Goal: Communication & Community: Answer question/provide support

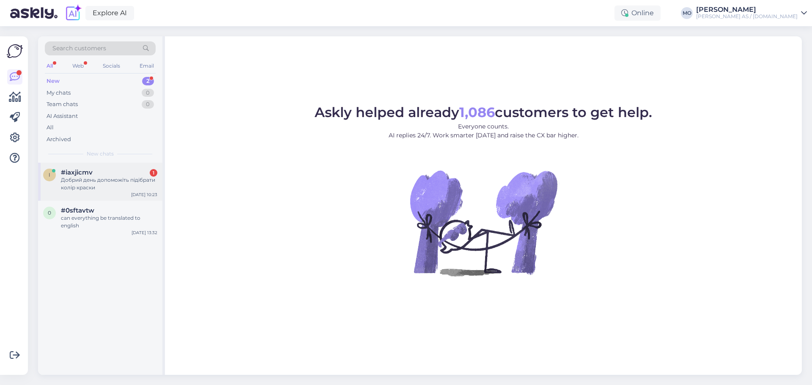
click at [90, 183] on div "Добрий день допоможіть підібрати колір краски" at bounding box center [109, 183] width 96 height 15
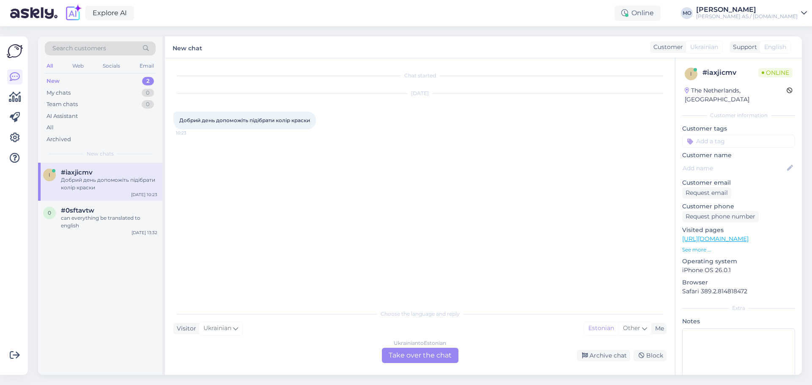
click at [426, 355] on div "Ukrainian to Estonian Take over the chat" at bounding box center [420, 355] width 77 height 15
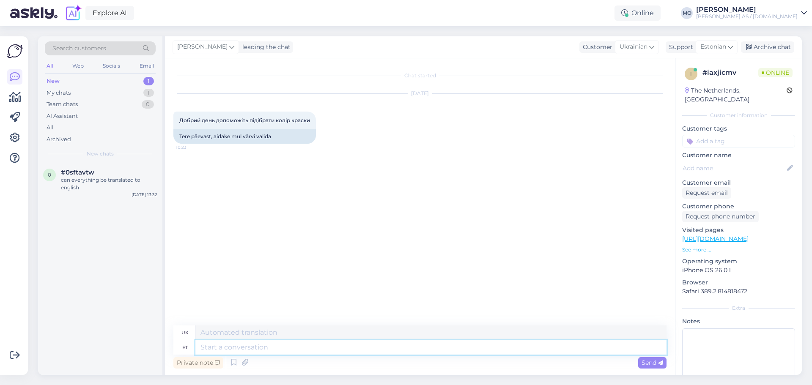
click at [229, 348] on textarea at bounding box center [430, 348] width 471 height 14
type textarea "Tere,"
type textarea "Привіт,"
type textarea "Tere, kudas s"
type textarea "Привіт, де ти?"
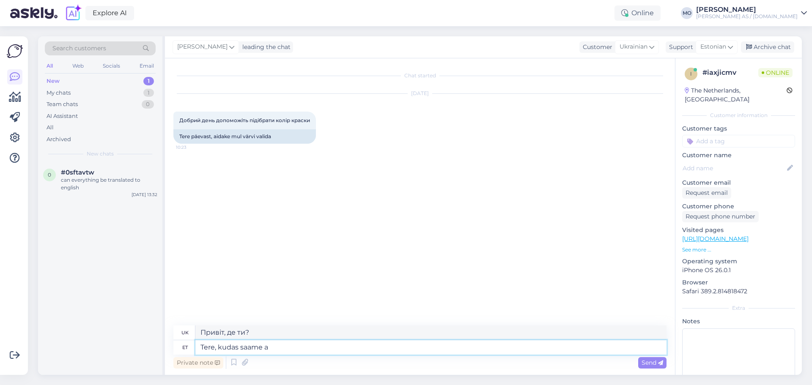
type textarea "Tere, kudas saame ai"
type textarea "Привіт, де ми можемо отримати"
type textarea "Tere, kudas saame aidata"
type textarea "Привіт, чим ми можемо допомогти?"
type textarea "Tere, kudas saame aidat"
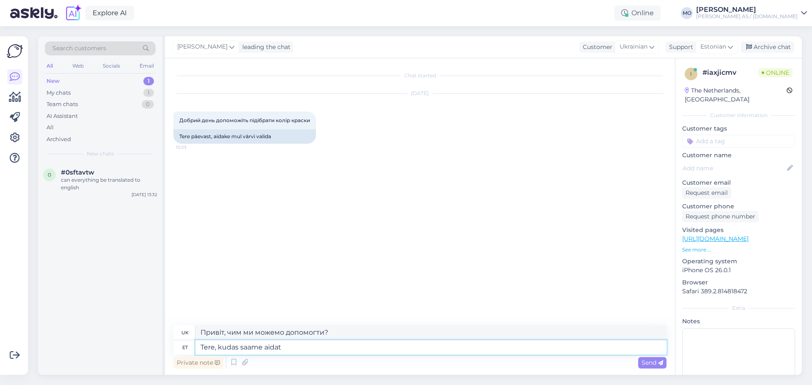
type textarea "Привіт, де нам можна отримати допомогу?"
type textarea "Tere, kudas"
type textarea "Привіт, де ти?"
type textarea "Tere, k"
type textarea "Привіт,"
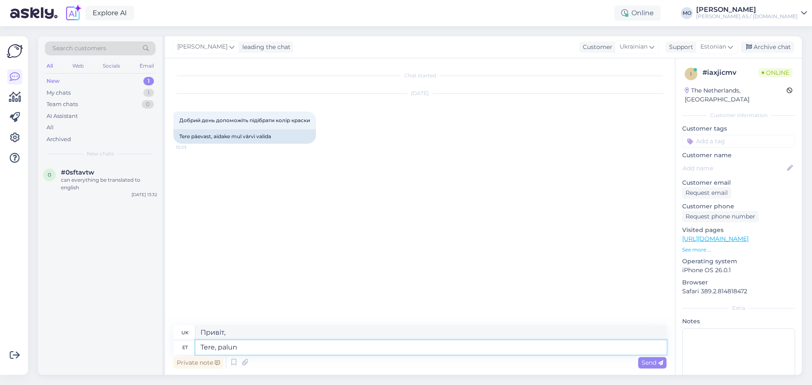
type textarea "Tere, palun"
type textarea "Привіт, будь ласка."
type textarea "Tere, palun täpsustage so"
type textarea "Доброго дня, будь ласка, уточніть."
type textarea "Tere, palun täpsustage soovi"
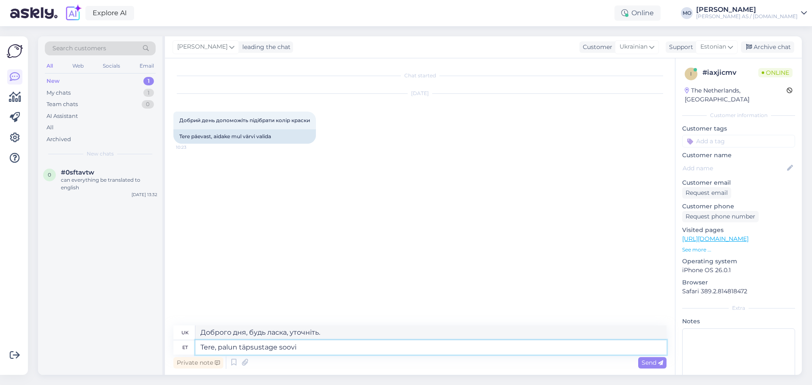
type textarea "Доброго дня, будь ласка, уточніть ваш запит."
type textarea "Tere, palun täpsustage soovi, kas"
type textarea "Доброго дня, будь ласка, уточніть ваш запит,"
type textarea "Tere, palun täpsustage soovi, kas s"
type textarea "Доброго дня, будь ласка, уточніть ваш запит, чи"
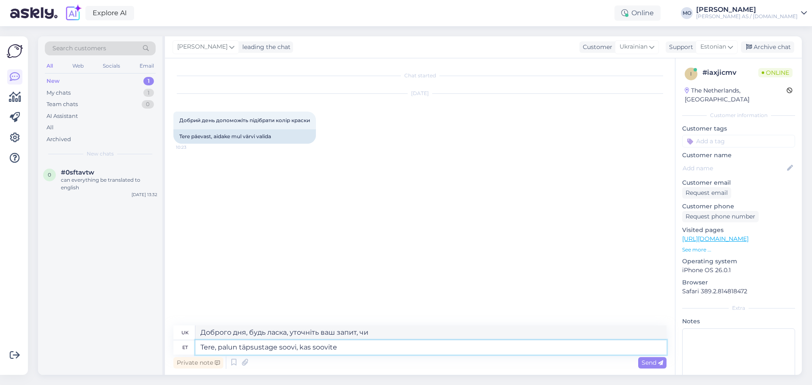
type textarea "Tere, palun täpsustage soovi, kas soovite a"
type textarea "Доброго дня, будь ласка, уточніть ваш запит, чи бажаєте ви"
type textarea "Tere, palun täpsustage soovi, kas soovite autot"
type textarea "Доброго дня, будь ласка, уточніть, чи бажаєте ви автомобіль."
type textarea "Tere, palun täpsustage soovi, kas soovite"
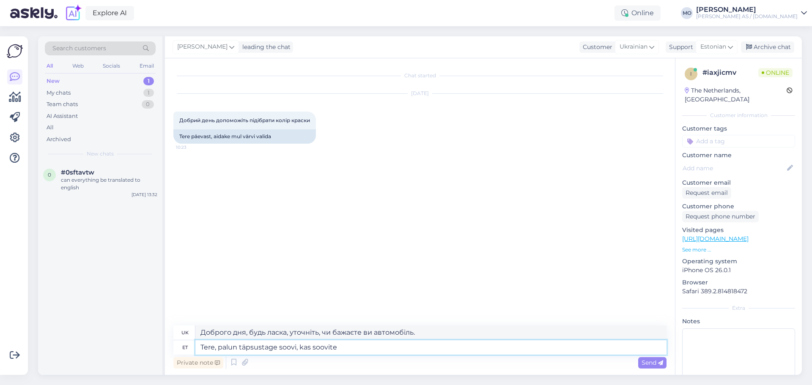
type textarea "Доброго дня, будь ласка, уточніть ваш запит, чи бажаєте ви"
type textarea "Tere, palun täpsustage soovi, kas soovite värvi au"
type textarea "Доброго дня, будь ласка, вкажіть бажаний колір."
type textarea "Tere, palun täpsustage soovi, kas soovite värvi autole v"
type textarea "Доброго дня, будь ласка, уточніть, чи потрібна вам фарба для автомобіля."
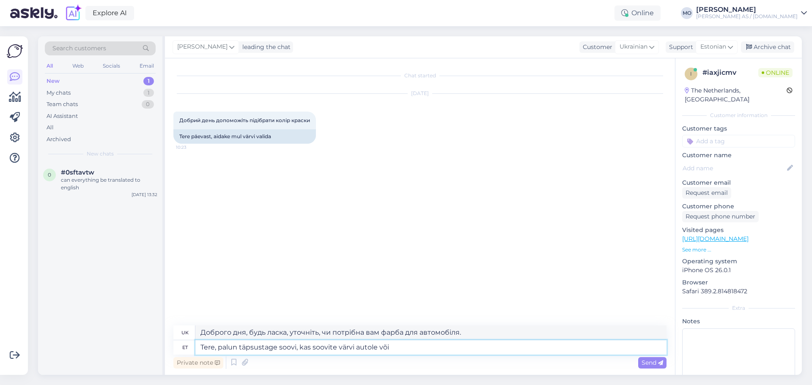
type textarea "Tere, palun täpsustage soovi, kas soovite värvi autole või m"
type textarea "Доброго дня, будь ласка, уточніть, чи потрібна вам фарба для автомобіля чи"
type textarea "Tere, palun täpsustage soovi, kas soovite värvi autole või millelegi muule"
type textarea "Доброго дня, будь ласка, уточніть, чи потрібна вам фарба для автомобіля, чи щос…"
type textarea "Tere, palun täpsustage soovi, kas soovite värvi autole või millelegi muule?"
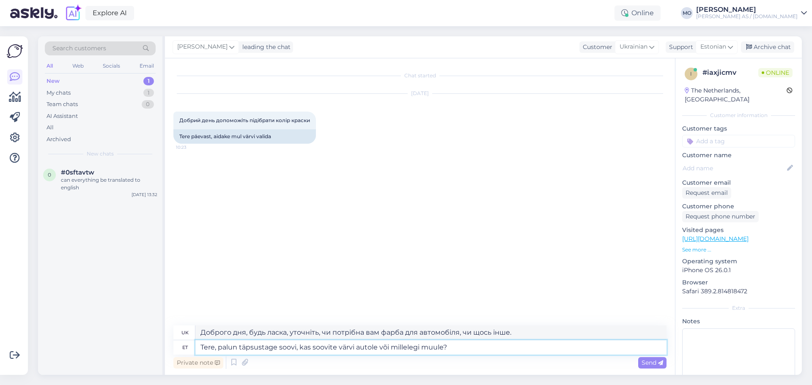
type textarea "Доброго дня, будь ласка, уточніть ваш запит, ви хочете фарбу для автомобіля чи …"
type textarea "Tere, palun täpsustage soovi, kas soovite värvi autole või millelegi muule? Vär…"
type textarea "Доброго дня, будь ласка, уточніть ваш запит, ви хочете фарбу для автомобіля чи …"
type textarea "Tere, palun täpsustage soovi, kas soovite värvi autole või millelegi muule? Vär…"
type textarea "Доброго дня, будь ласка, уточніть ваш запит, чи потрібна вам фарба для автомобі…"
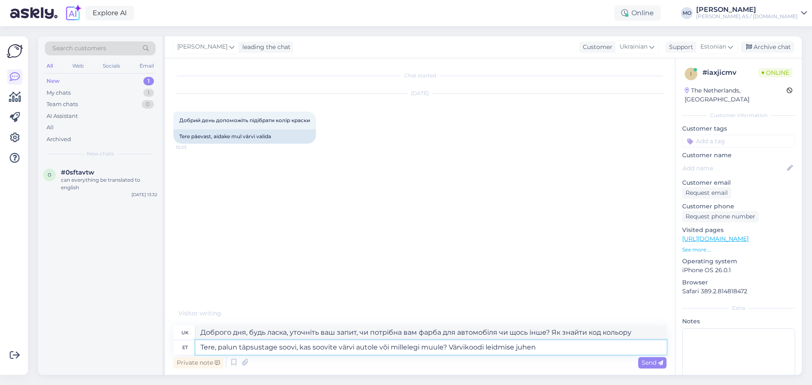
type textarea "Tere, palun täpsustage soovi, kas soovite värvi autole või millelegi muule? Vär…"
type textarea "Доброго дня, будь ласка, уточніть ваш запит, вам потрібна фарба для автомобіля …"
click at [487, 349] on textarea "Tere, palun täpsustage soovi, kas soovite värvi autole või millelegi muule? Vär…" at bounding box center [430, 348] width 471 height 14
type textarea "Tere, palun täpsustage soovi, kas soovite värvi autole või millelegi muule? Vär…"
type textarea "Доброго дня, будь ласка, уточніть ваш запит, чи потрібен вам колір автомобіля, …"
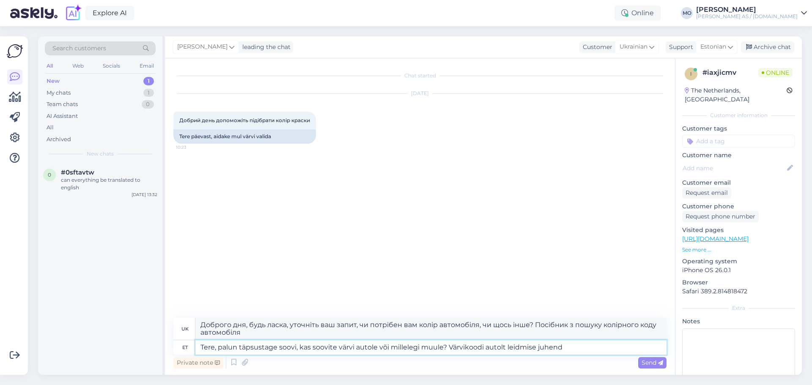
click at [570, 345] on textarea "Tere, palun täpsustage soovi, kas soovite värvi autole või millelegi muule? Vär…" at bounding box center [430, 348] width 471 height 14
type textarea "Tere, palun täpsustage soovi, kas soovite värvi autole või millelegi muule? Vär…"
type textarea "Доброго дня, будь ласка, уточніть ваш запит, ви хочете колір для автомобіля чи …"
paste textarea "[URL][DOMAIN_NAME]"
type textarea "Tere, palun täpsustage soovi, kas soovite värvi autole või millelegi muule? Vär…"
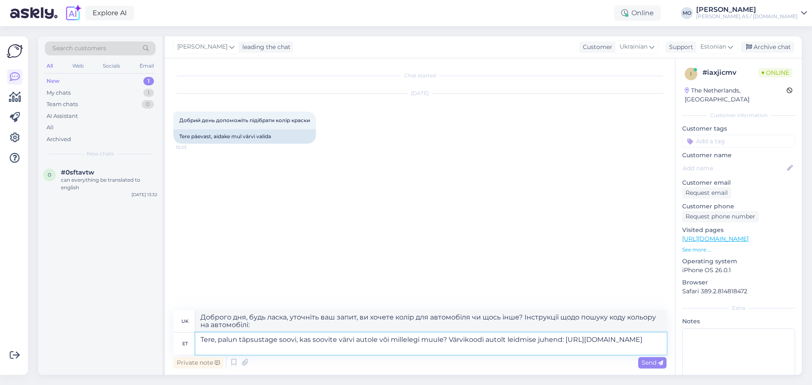
type textarea "Доброго дня, будь ласка, уточніть ваш запит, ви хочете фарбу для автомобіля чи …"
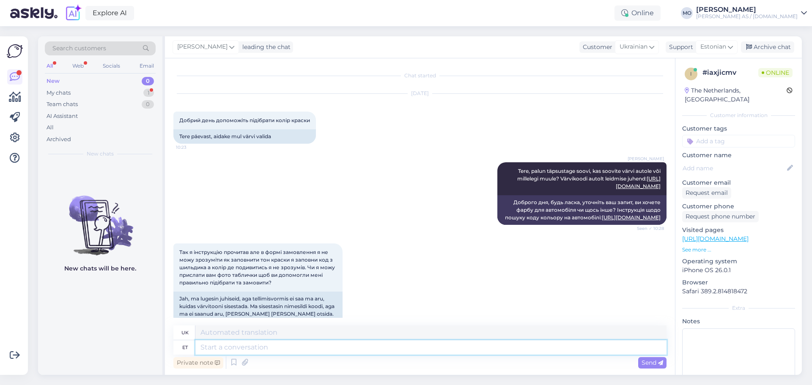
scroll to position [51, 0]
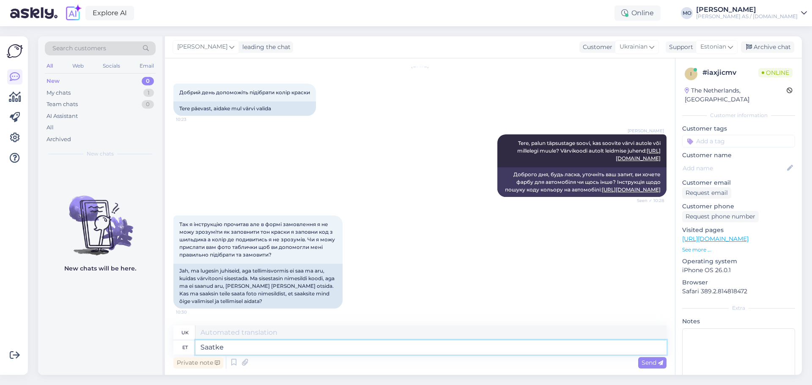
type textarea "Saatke p"
type textarea "Надіслати"
type textarea "Saatke pilt j"
type textarea "Надіслати фотографію"
type textarea "Saatke pilt ja"
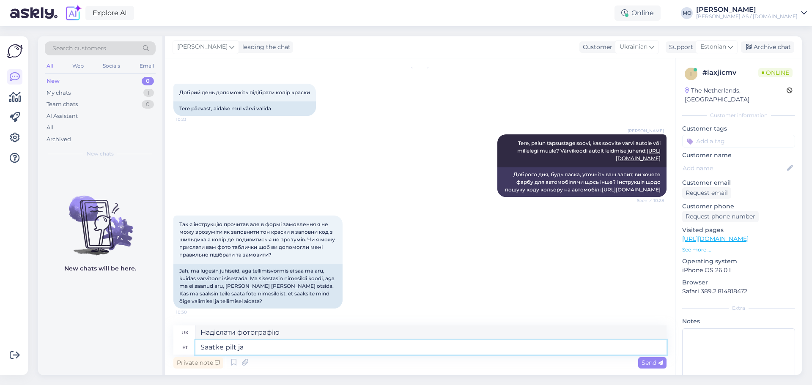
type textarea "Надішліть фотографію та"
type textarea "Saatke pilt ja täpsustus, m"
type textarea "Надішліть фото та специфікацію,"
type textarea "Saatke pilt ja täpsustus, mis k"
type textarea "Надішліть фотографію та опис того, що"
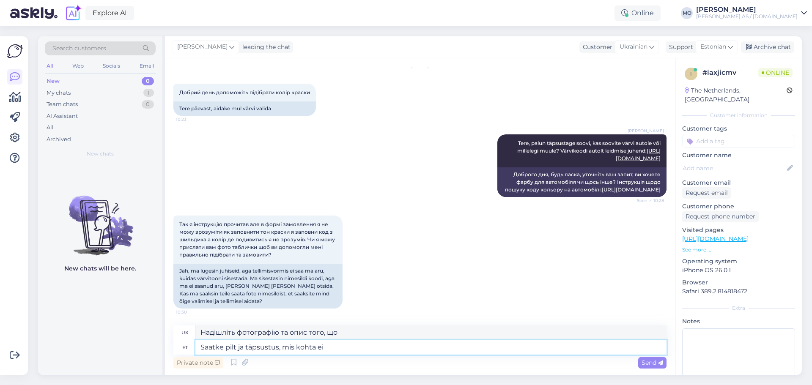
type textarea "Saatke pilt ja täpsustus, mis kohta ei"
type textarea "Надішліть фото та вкажіть, де саме"
type textarea "Saatke pilt ja täpsustus, mis kohta ei o"
type textarea "Надішліть фотографію та опис того, що не так."
type textarea "Saatke pilt ja täpsustus, mis kohta ei oska"
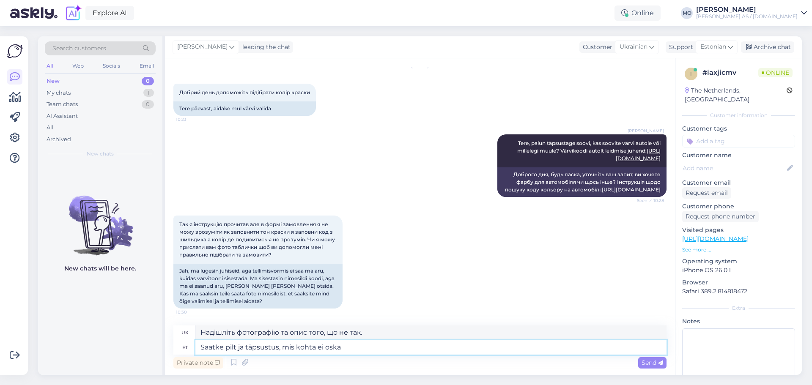
type textarea "Надішліть фотографію та опис того, про що ви не знаєте."
type textarea "Saatke pilt ja täpsustus, mis kohta ei oska täita."
type textarea "Надішліть фотографію та опис посади, яку ви не можете зайняти."
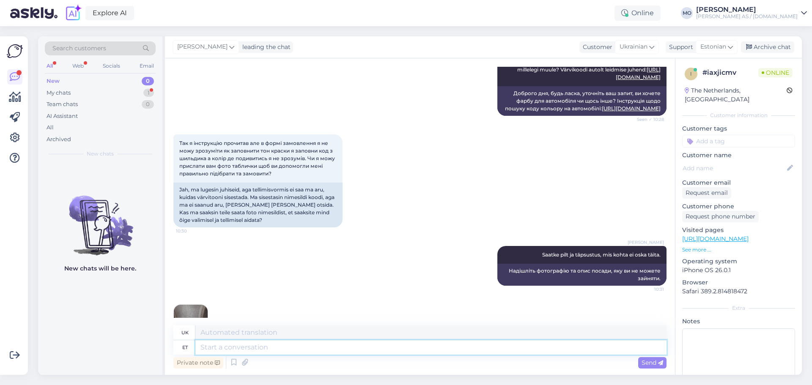
scroll to position [162, 0]
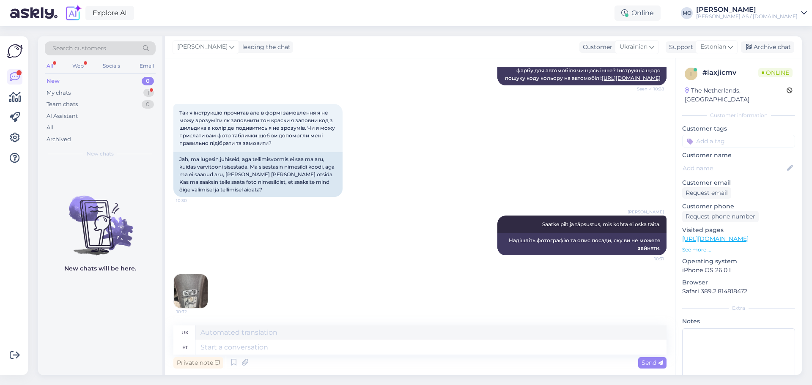
click at [190, 297] on img at bounding box center [191, 292] width 34 height 34
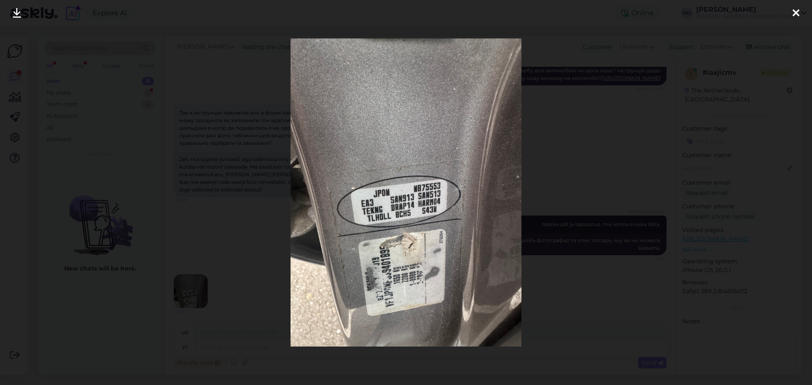
click at [450, 323] on img at bounding box center [406, 193] width 231 height 308
click at [256, 302] on div at bounding box center [406, 192] width 812 height 385
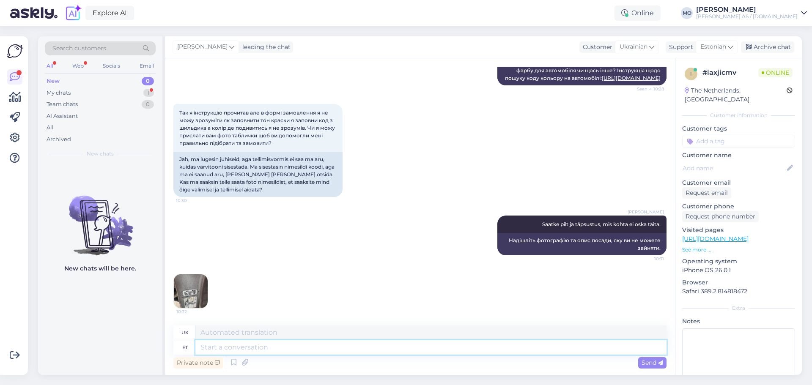
click at [231, 351] on textarea at bounding box center [430, 348] width 471 height 14
type textarea "Palun"
type textarea "Будь ласка"
type textarea "Palun täpsust"
type textarea "Будь ласка, точність"
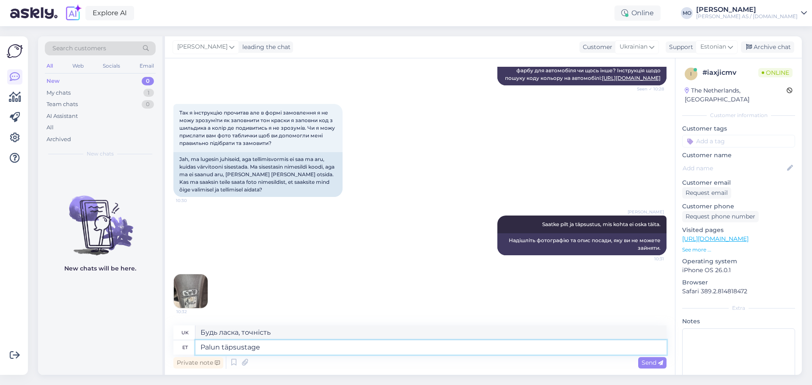
type textarea "Palun täpsustage"
type textarea "Будь ласка, уточніть"
type textarea "Palun täpsustage sõiduki m"
type textarea "Будь ласка, вкажіть транспортний засіб"
type textarea "Palun täpsustage sõiduki mark."
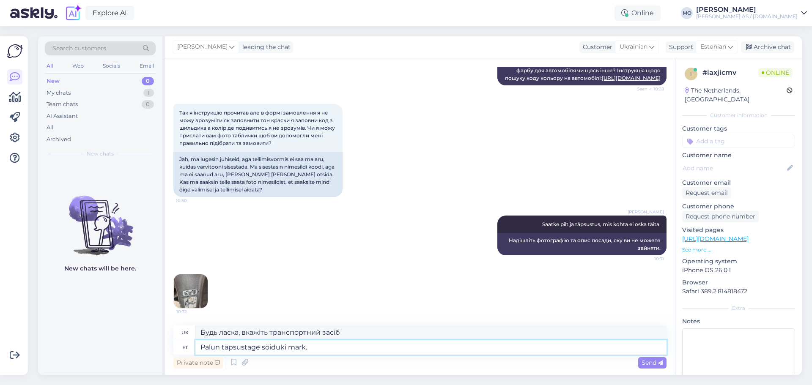
type textarea "Будь ласка, уточніть марку транспортного засобу."
type textarea "Palun täpsustage sõiduki mark."
click at [650, 360] on span "Send" at bounding box center [653, 363] width 22 height 8
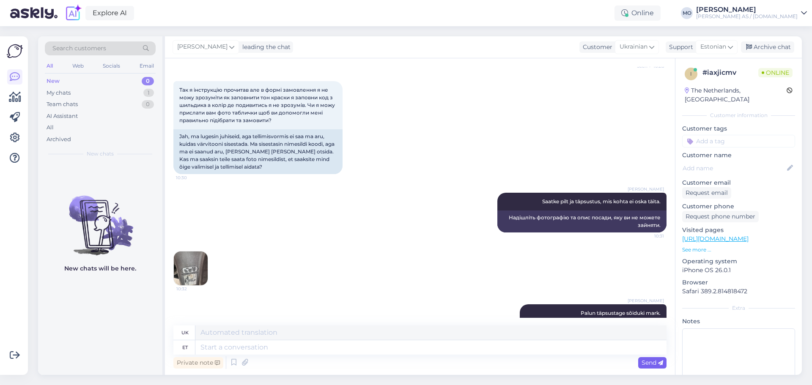
scroll to position [213, 0]
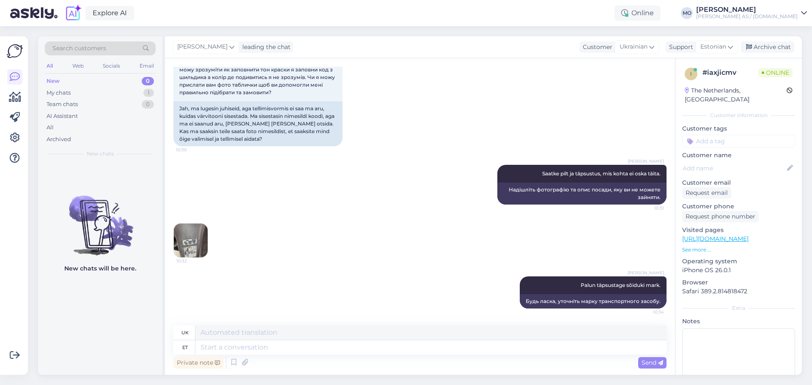
click at [135, 303] on div "New chats will be here." at bounding box center [100, 269] width 124 height 212
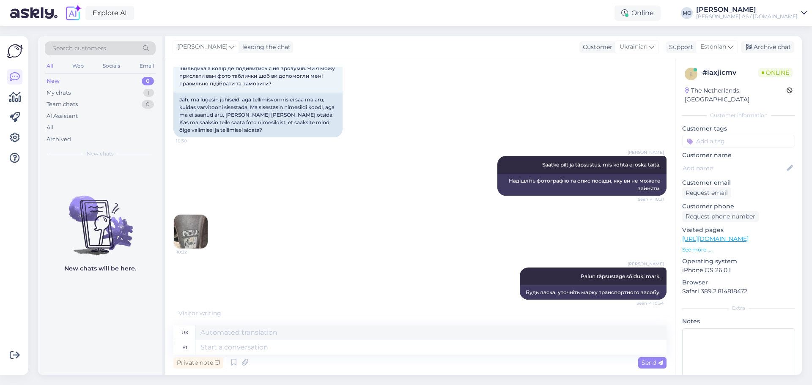
click at [213, 249] on div "10:32" at bounding box center [419, 231] width 493 height 53
click at [195, 246] on img at bounding box center [191, 232] width 34 height 34
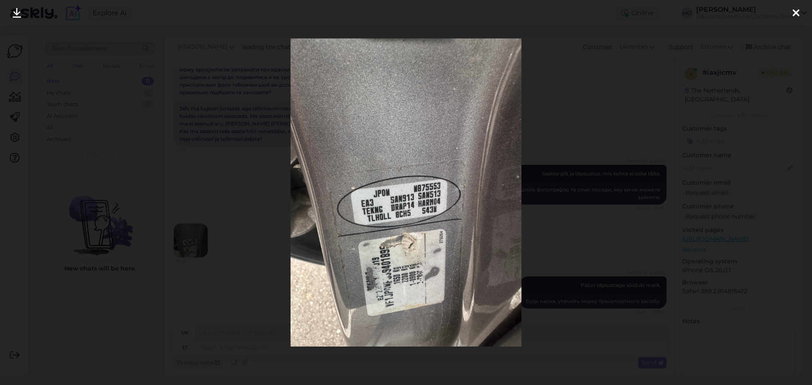
scroll to position [264, 0]
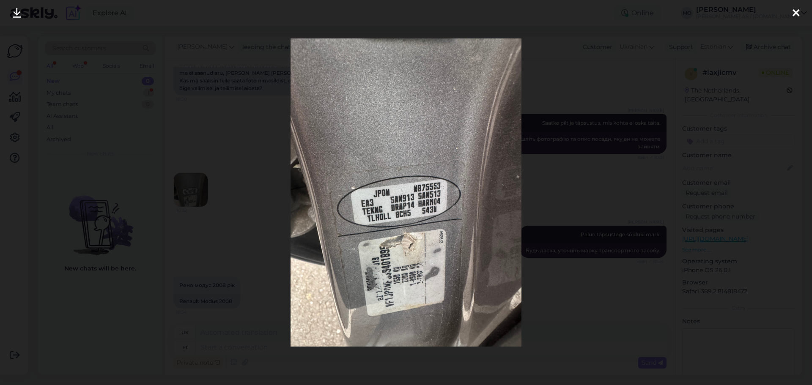
click at [90, 332] on div at bounding box center [406, 192] width 812 height 385
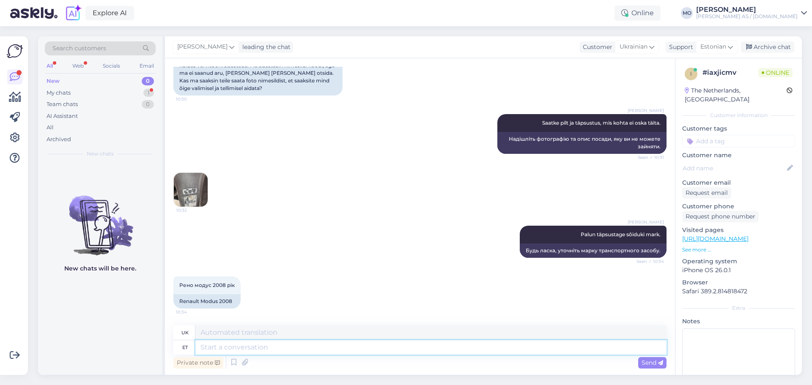
click at [241, 348] on textarea at bounding box center [430, 348] width 471 height 14
type textarea "Värvikood o"
type textarea "Колірний код"
type textarea "Värvikood on"
type textarea "Код кольору"
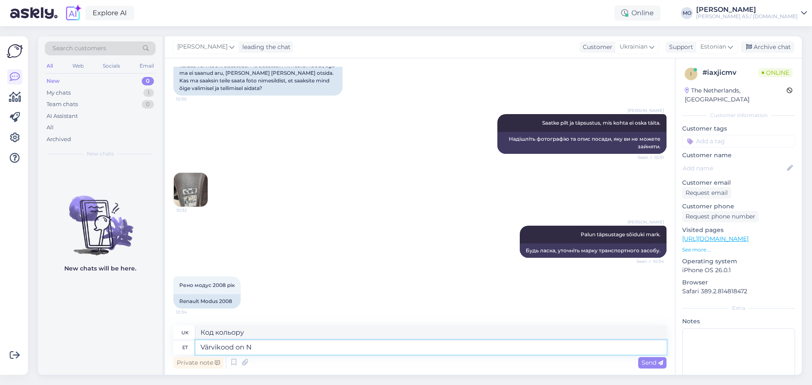
type textarea "Värvikood on NG"
type textarea "Код кольору - NG."
type textarea "Värvikood on"
type textarea "Код кольору"
type textarea "Värvikood on KNG"
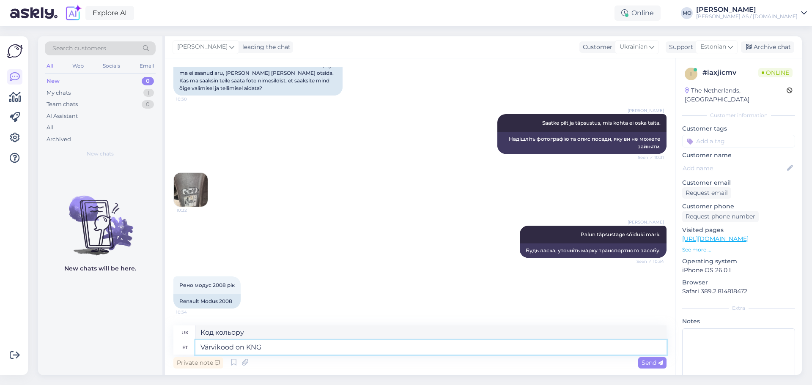
type textarea "Код кольору - KNG"
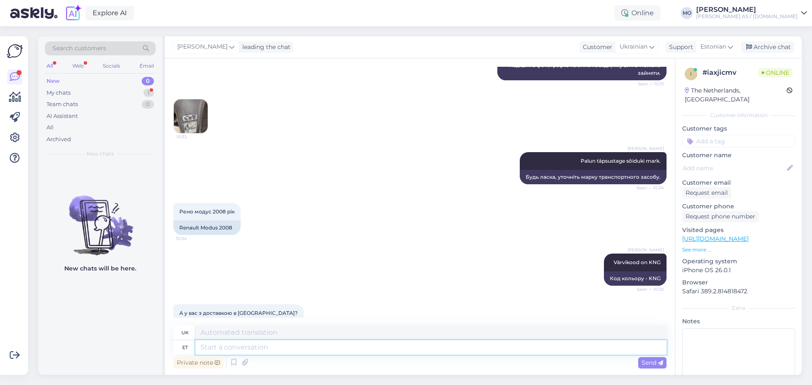
scroll to position [366, 0]
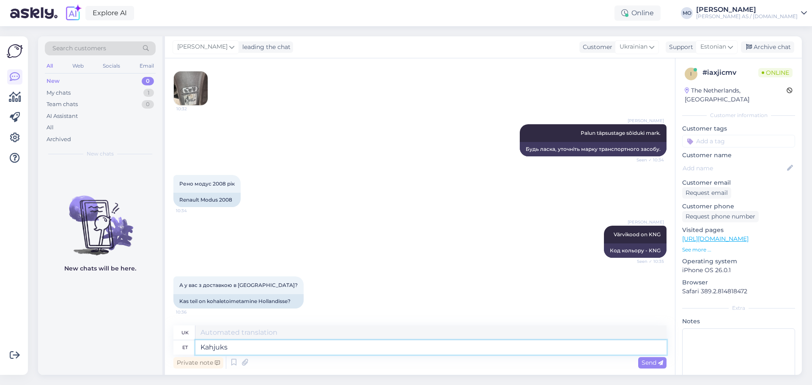
type textarea "Kahjuks"
type textarea "На жаль"
type textarea "Kahjuks hetkel ei"
type textarea "На жаль, на даний момент"
type textarea "Kahjuks hetkel ei pa"
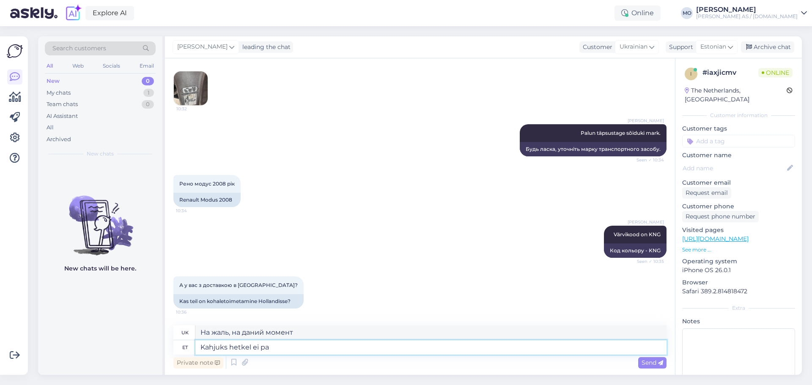
type textarea "На жаль, наразі ні"
type textarea "Kahjuks hetkel ei paku me"
type textarea "На жаль, наразі ми не пропонуємо"
type textarea "Kahjuks hetkel ei paku me kaupade v"
type textarea "На жаль, наразі ми не пропонуємо товари"
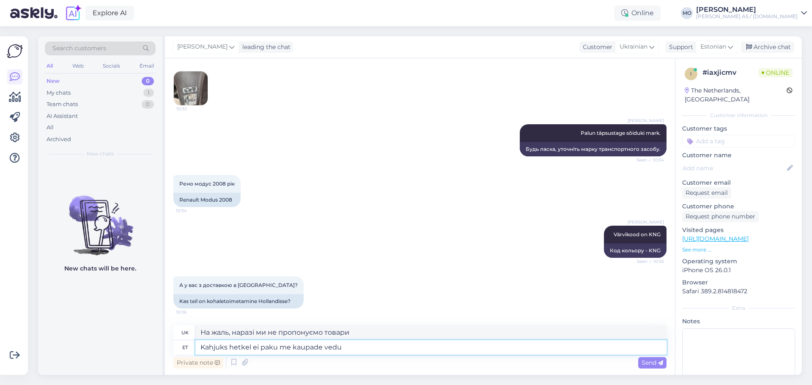
type textarea "Kahjuks hetkel ei paku me kaupade vedu H"
type textarea "На жаль, наразі ми не пропонуємо вантажні перевезення."
type textarea "Kahjuks hetkel ei paku me kaupade vedu Hollandisse."
type textarea "На жаль, наразі ми не пропонуємо доставку до [GEOGRAPHIC_DATA]."
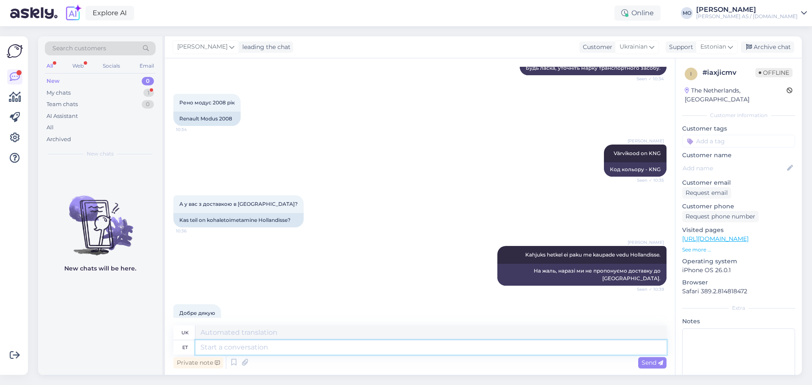
scroll to position [475, 0]
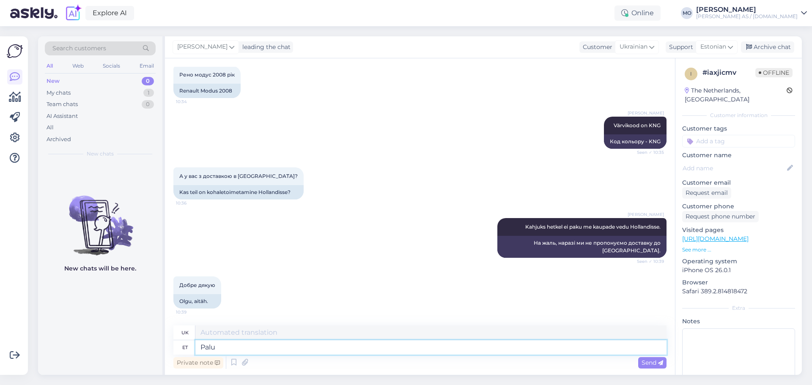
type textarea "Palun"
type textarea "Будь ласка"
type textarea "Palun"
click at [658, 361] on span "Send" at bounding box center [653, 363] width 22 height 8
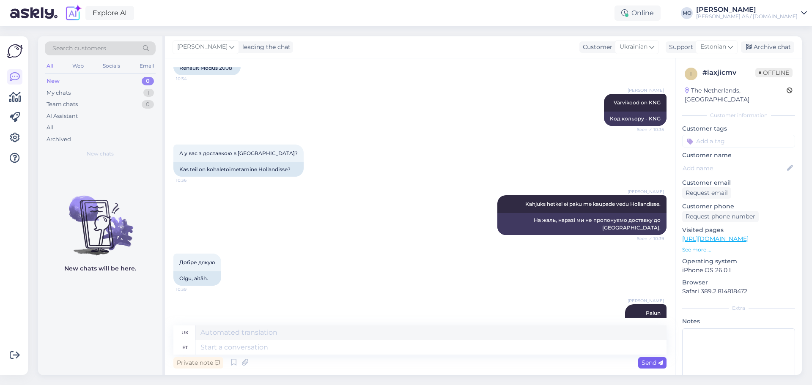
scroll to position [526, 0]
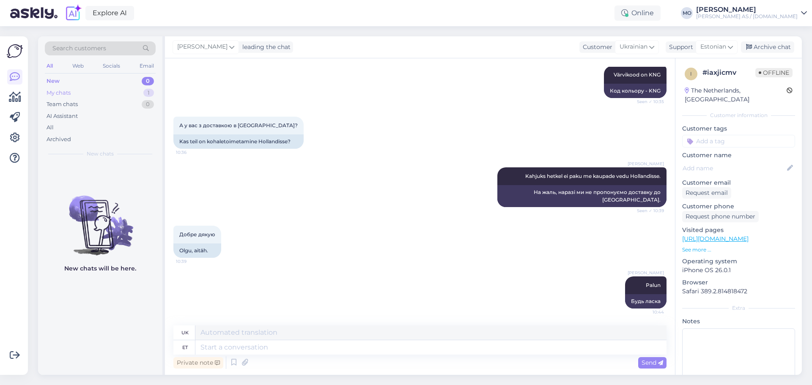
click at [96, 96] on div "My chats 1" at bounding box center [100, 93] width 111 height 12
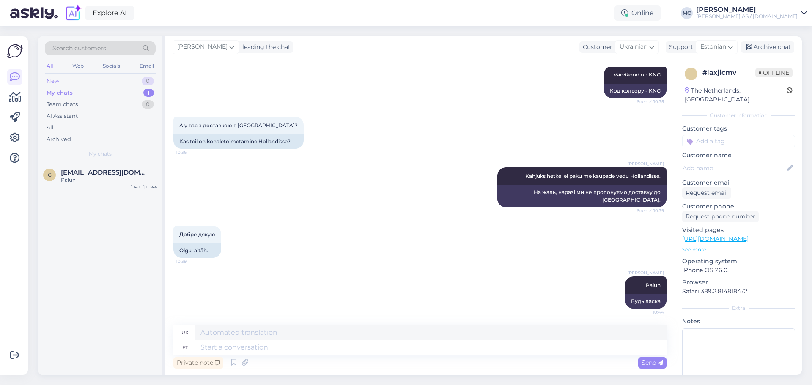
click at [87, 85] on div "New 0" at bounding box center [100, 81] width 111 height 12
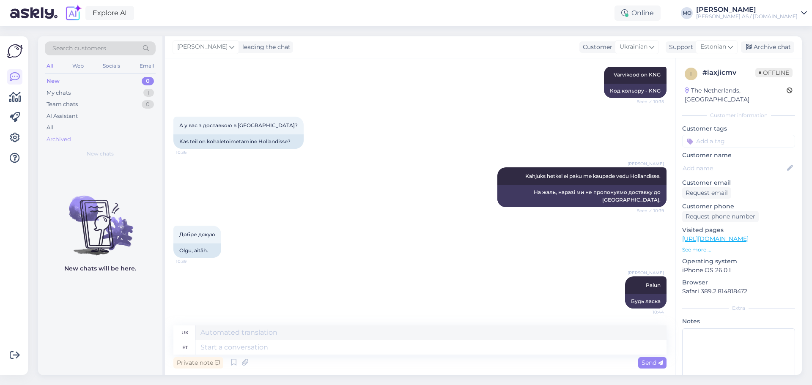
click at [69, 139] on div "Archived" at bounding box center [59, 139] width 25 height 8
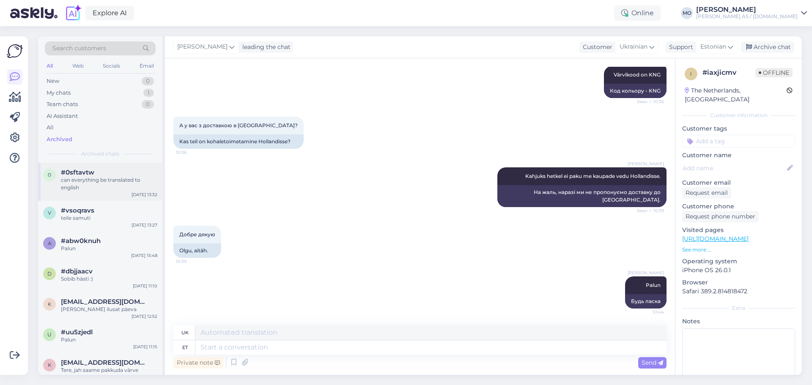
click at [102, 182] on div "can everything be translated to english" at bounding box center [109, 183] width 96 height 15
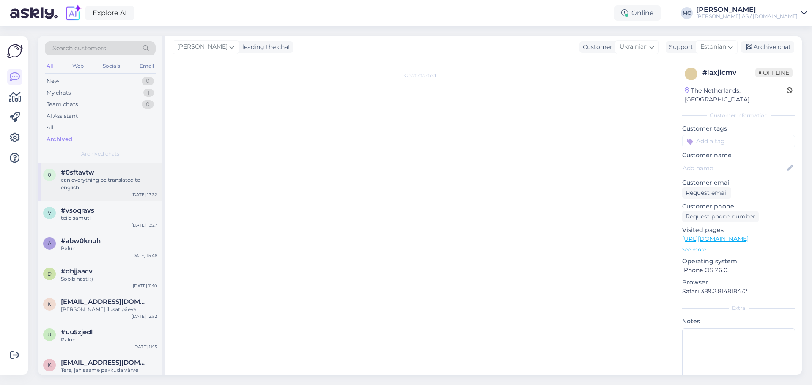
scroll to position [0, 0]
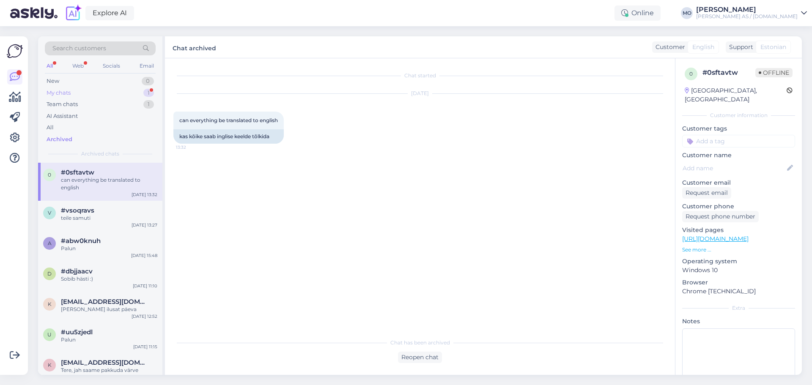
click at [68, 95] on div "My chats" at bounding box center [59, 93] width 24 height 8
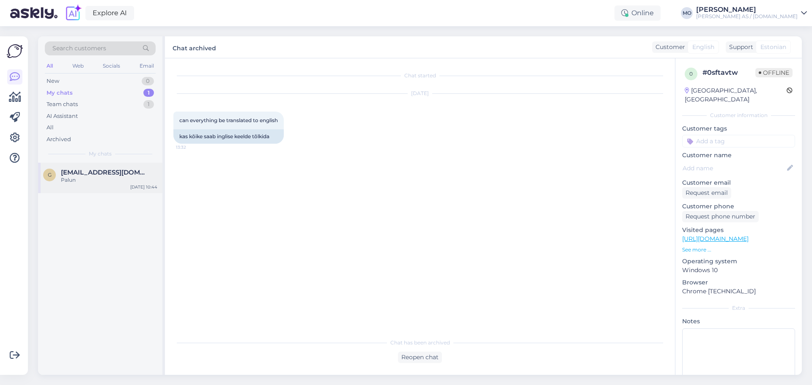
click at [62, 188] on div "g [EMAIL_ADDRESS][DOMAIN_NAME] Palun [DATE] 10:44" at bounding box center [100, 178] width 124 height 30
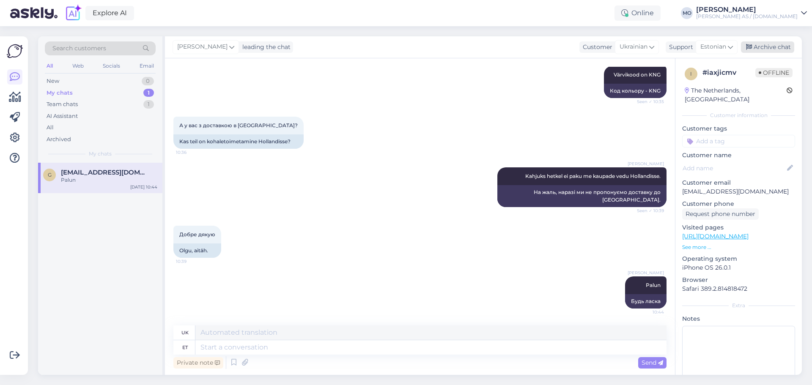
click at [775, 47] on div "Archive chat" at bounding box center [767, 46] width 53 height 11
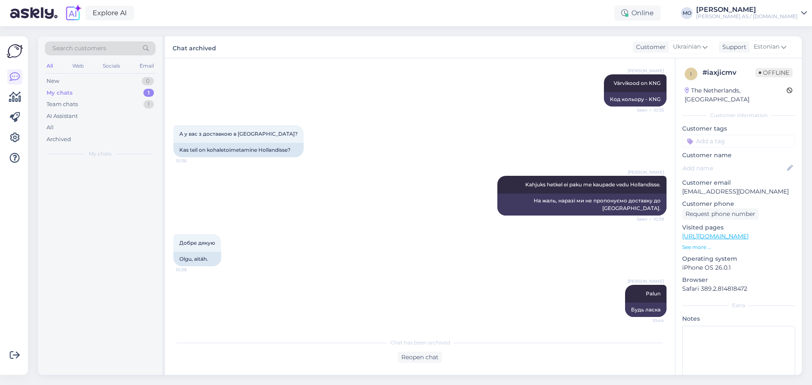
scroll to position [517, 0]
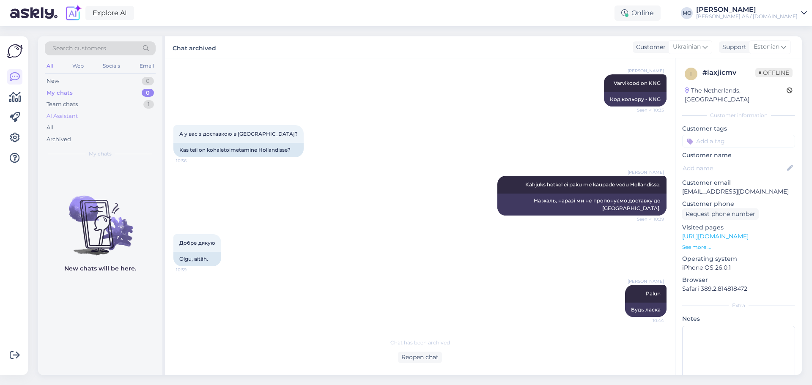
click at [72, 115] on div "AI Assistant" at bounding box center [62, 116] width 31 height 8
click at [59, 135] on div "Archived" at bounding box center [59, 139] width 25 height 8
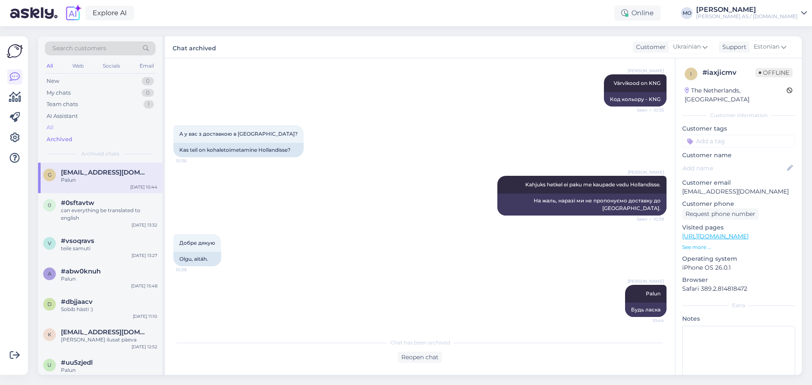
click at [52, 127] on div "All" at bounding box center [50, 128] width 7 height 8
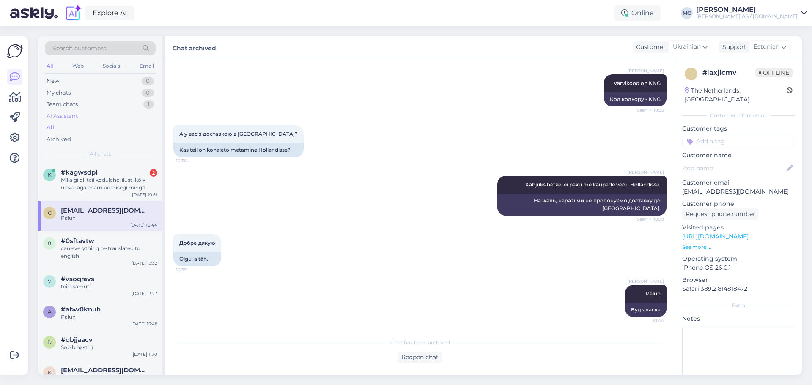
click at [58, 117] on div "AI Assistant" at bounding box center [62, 116] width 31 height 8
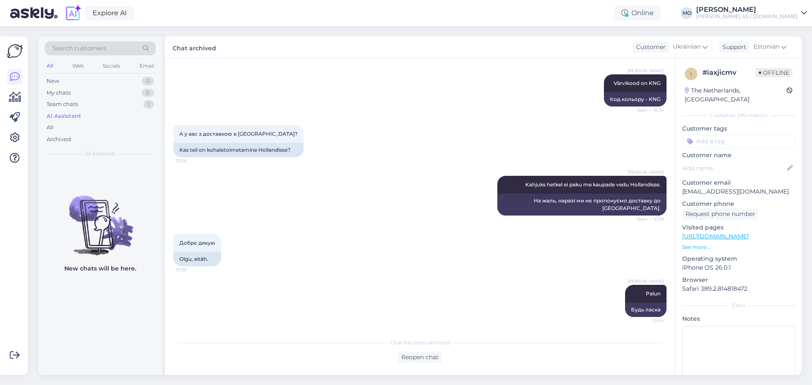
drag, startPoint x: 93, startPoint y: 289, endPoint x: 89, endPoint y: 280, distance: 9.5
click at [90, 288] on div "New chats will be here." at bounding box center [100, 269] width 124 height 212
click at [91, 257] on figure "New chats will be here." at bounding box center [100, 230] width 124 height 99
click at [55, 141] on div "Archived" at bounding box center [59, 139] width 25 height 8
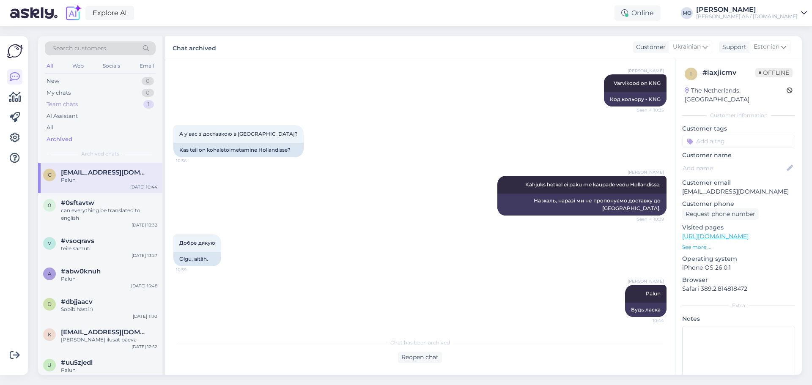
click at [79, 104] on div "Team chats 1" at bounding box center [100, 105] width 111 height 12
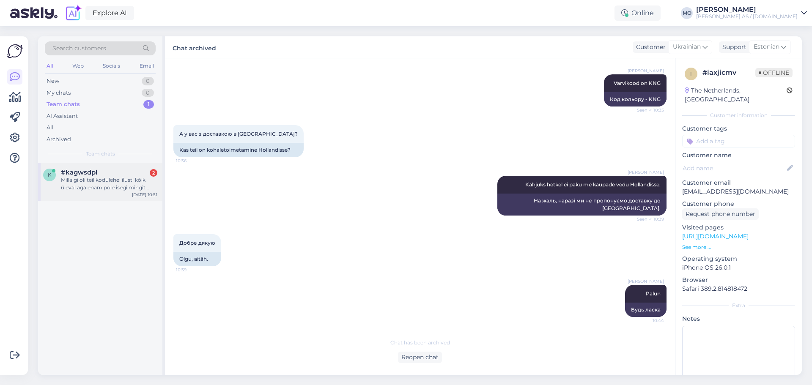
click at [88, 173] on span "#kagwsdpl" at bounding box center [79, 173] width 36 height 8
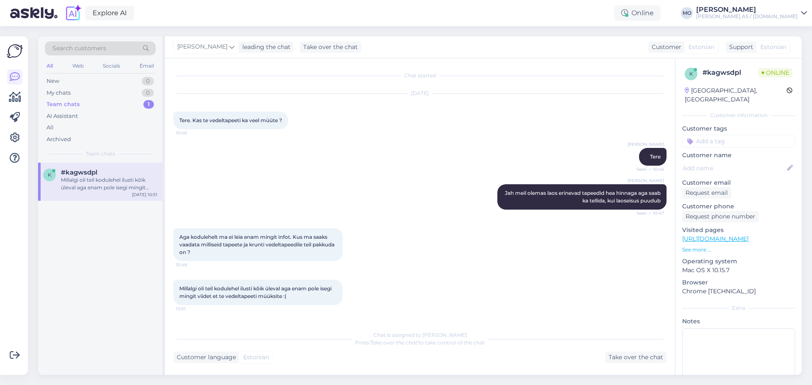
scroll to position [0, 0]
